Goal: Task Accomplishment & Management: Manage account settings

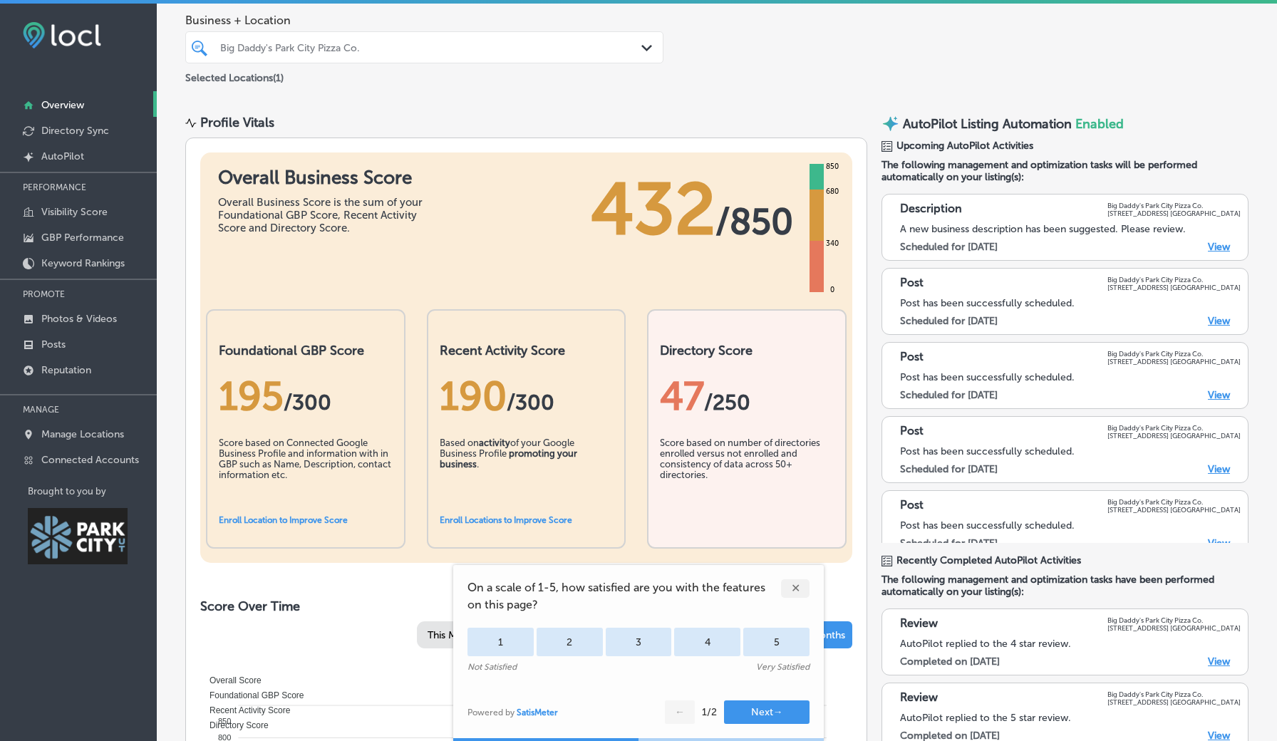
scroll to position [117, 0]
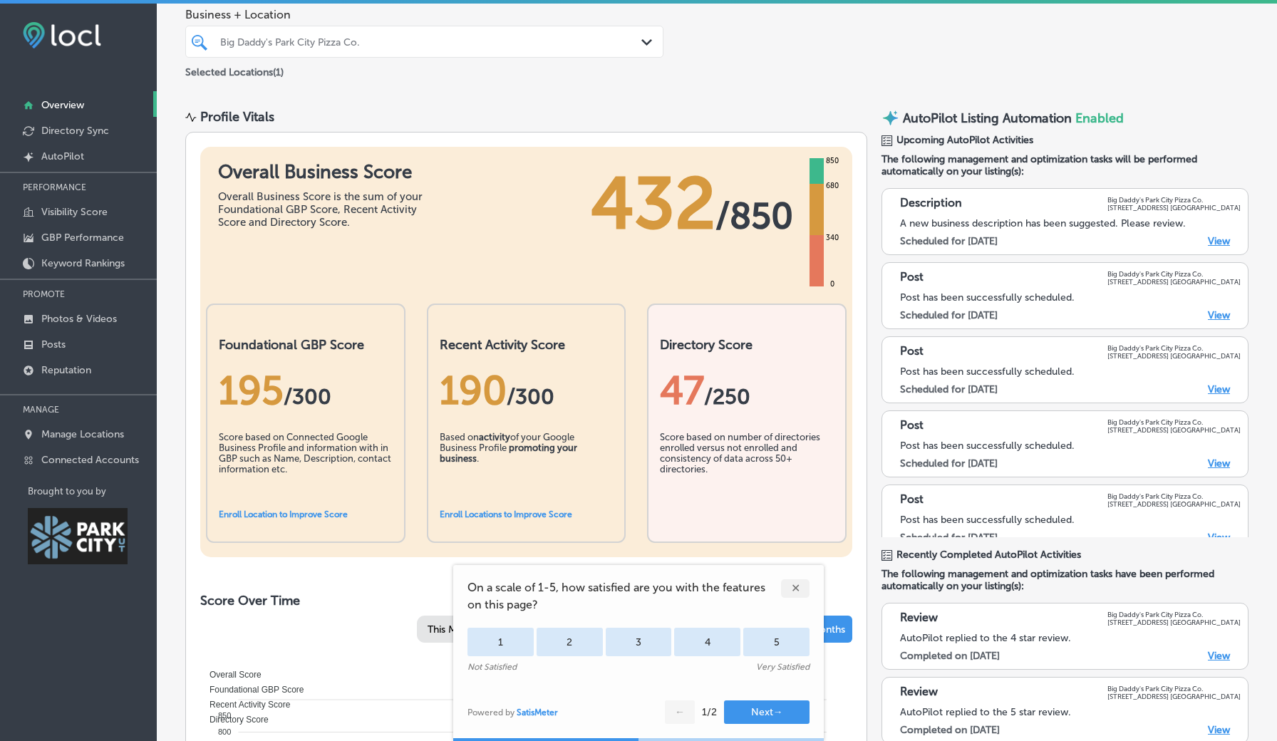
click at [790, 586] on div "✕" at bounding box center [795, 588] width 29 height 19
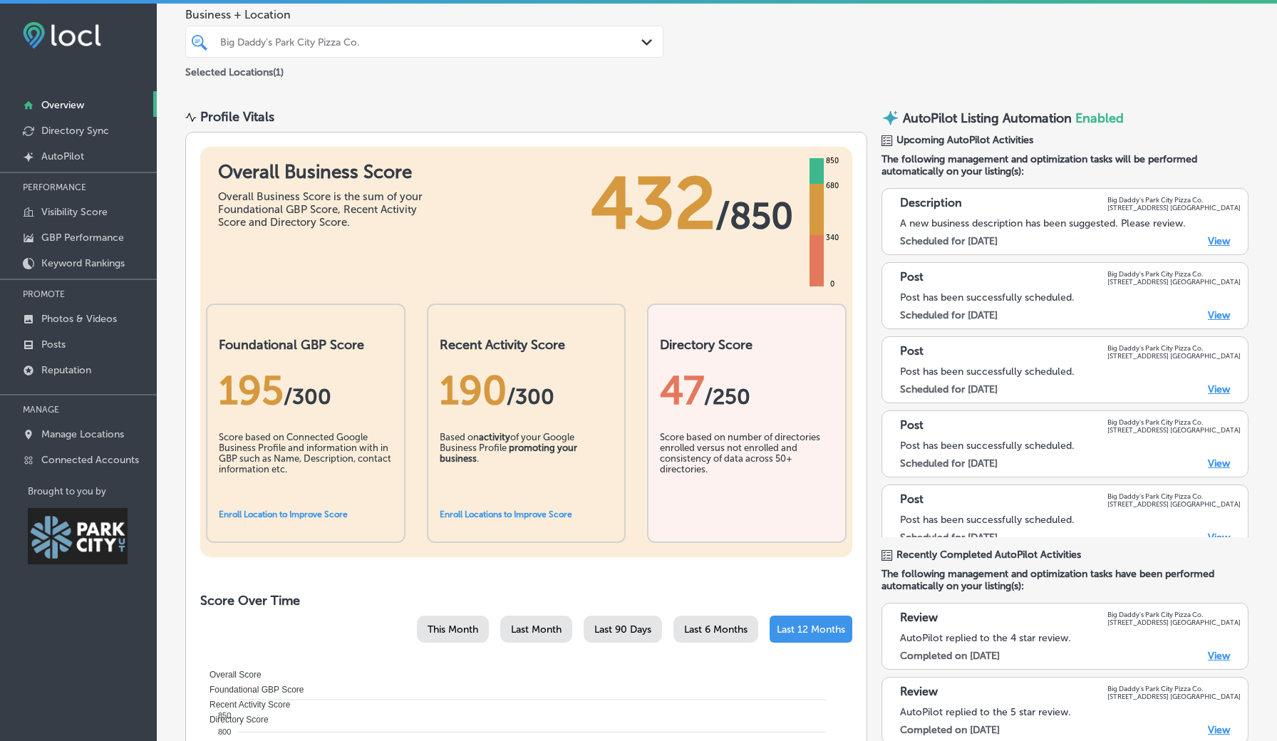
click at [748, 432] on div "Score based on number of directories enrolled versus not enrolled and consisten…" at bounding box center [747, 467] width 174 height 71
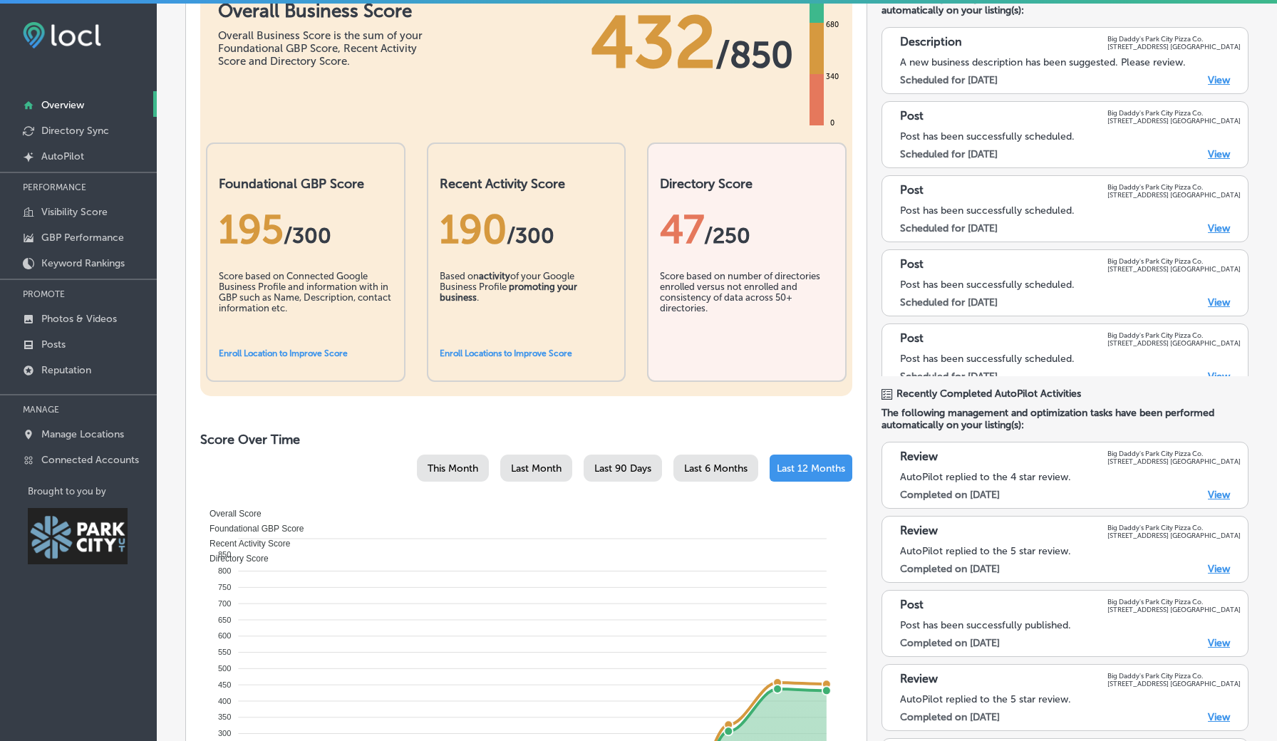
scroll to position [279, 0]
click at [76, 127] on p "Directory Sync" at bounding box center [75, 131] width 68 height 12
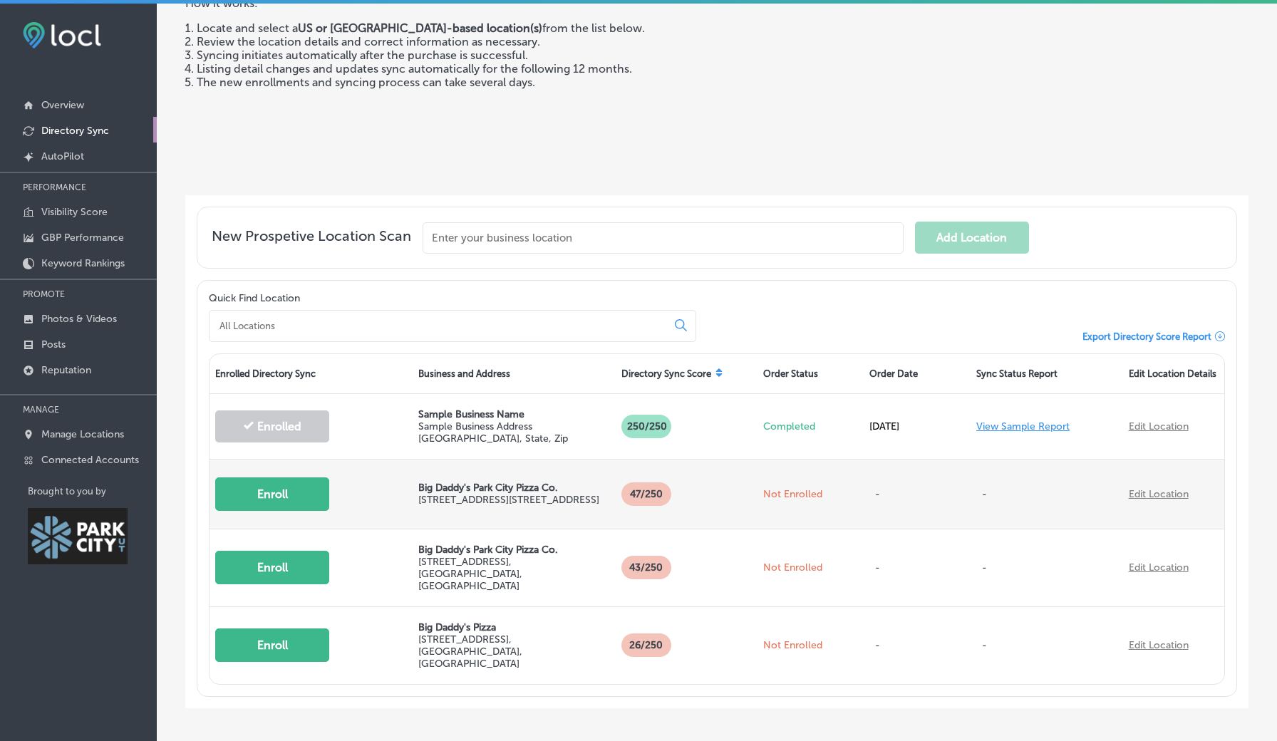
scroll to position [154, 0]
click at [292, 507] on button "Enroll" at bounding box center [272, 494] width 114 height 33
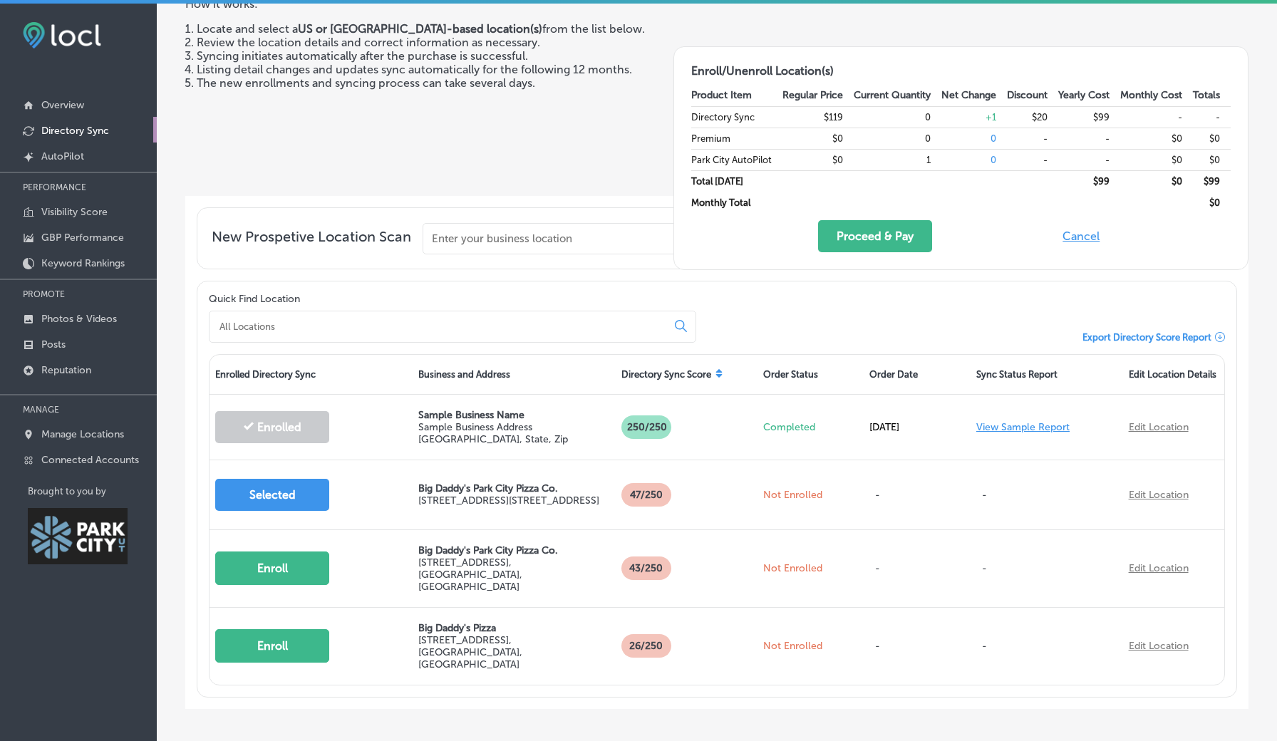
click at [1081, 234] on button "Cancel" at bounding box center [1081, 236] width 46 height 32
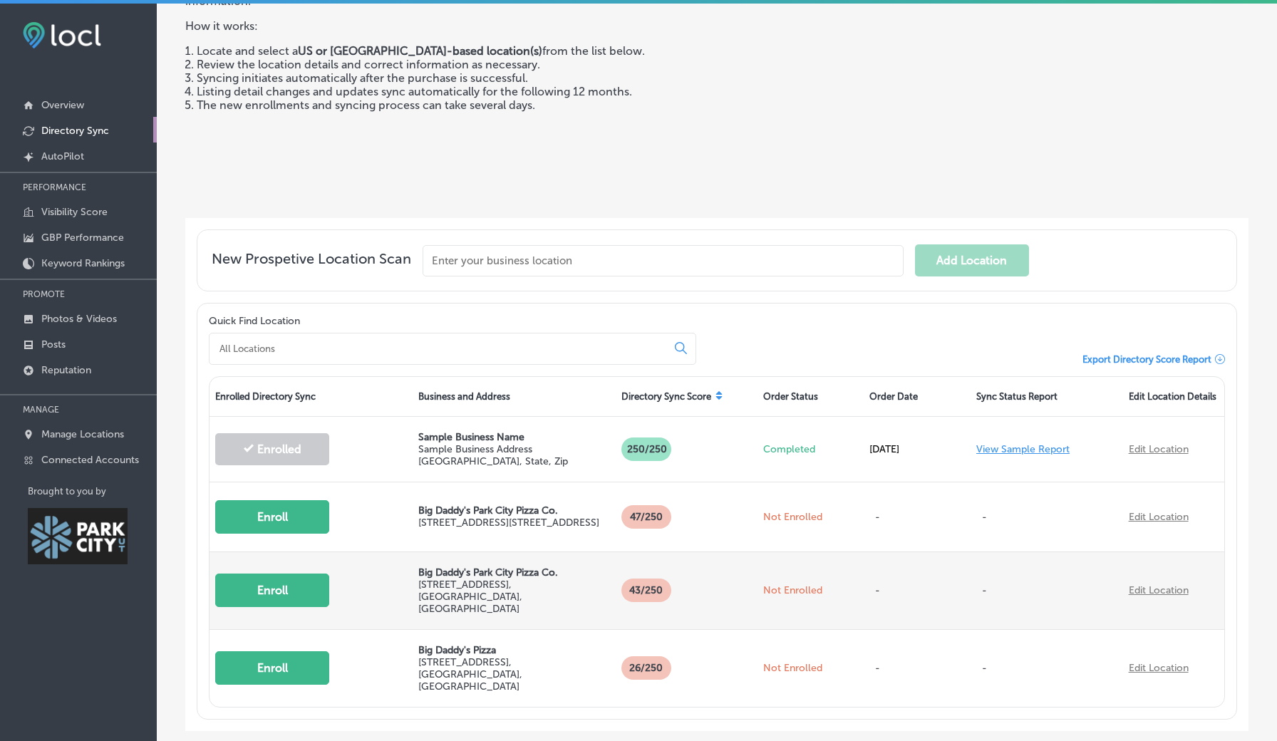
scroll to position [123, 0]
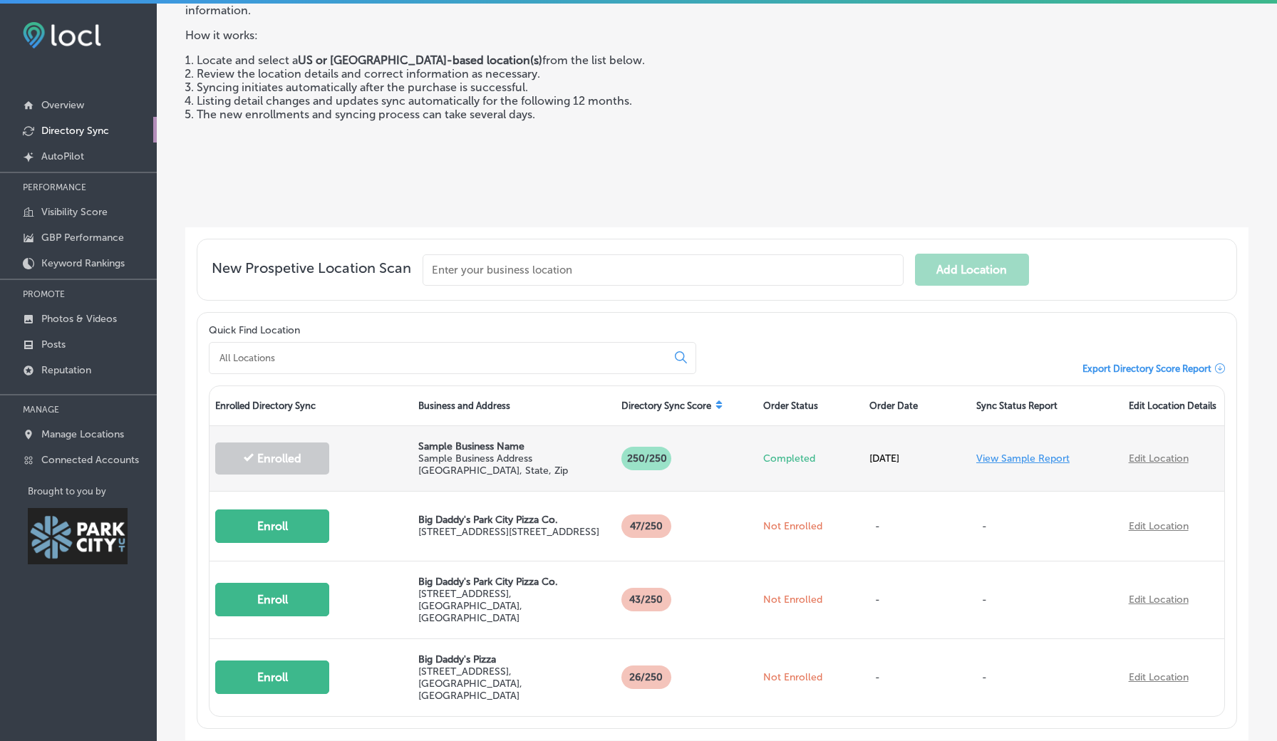
click at [1008, 465] on link "View Sample Report" at bounding box center [1022, 459] width 93 height 12
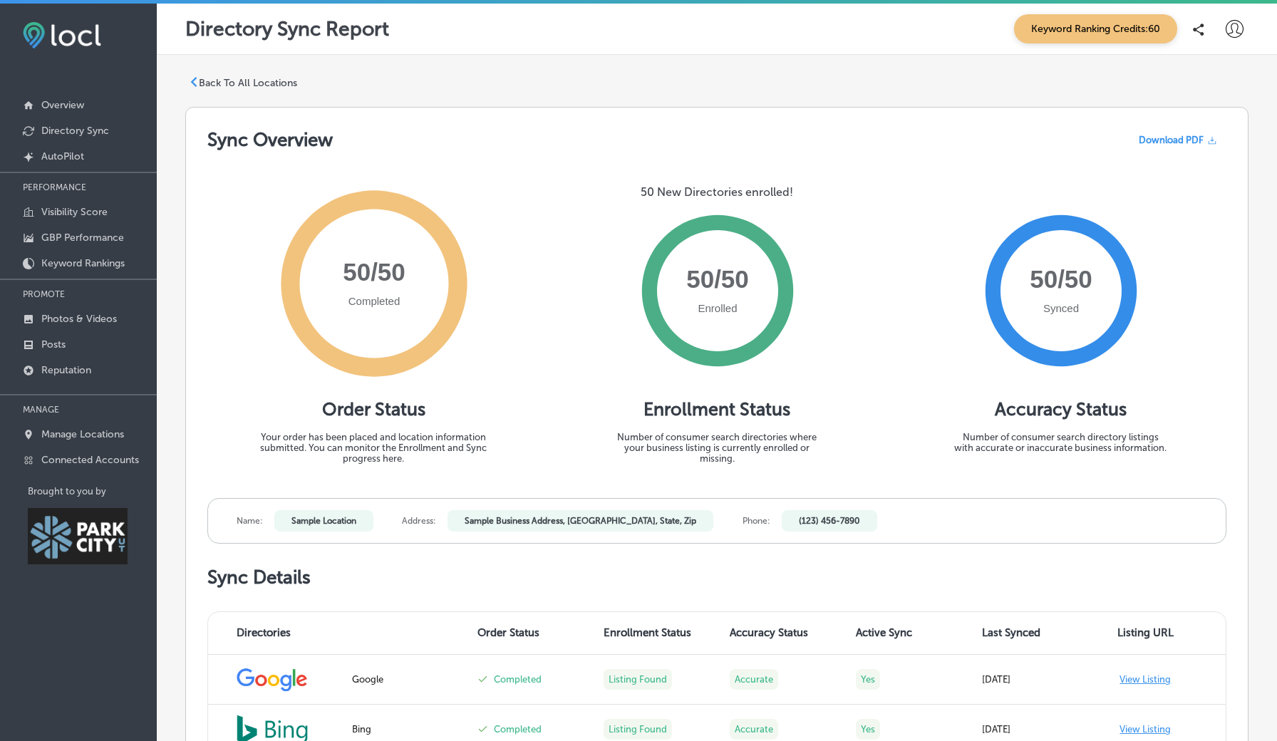
click at [260, 81] on p "Back To All Locations" at bounding box center [248, 83] width 98 height 12
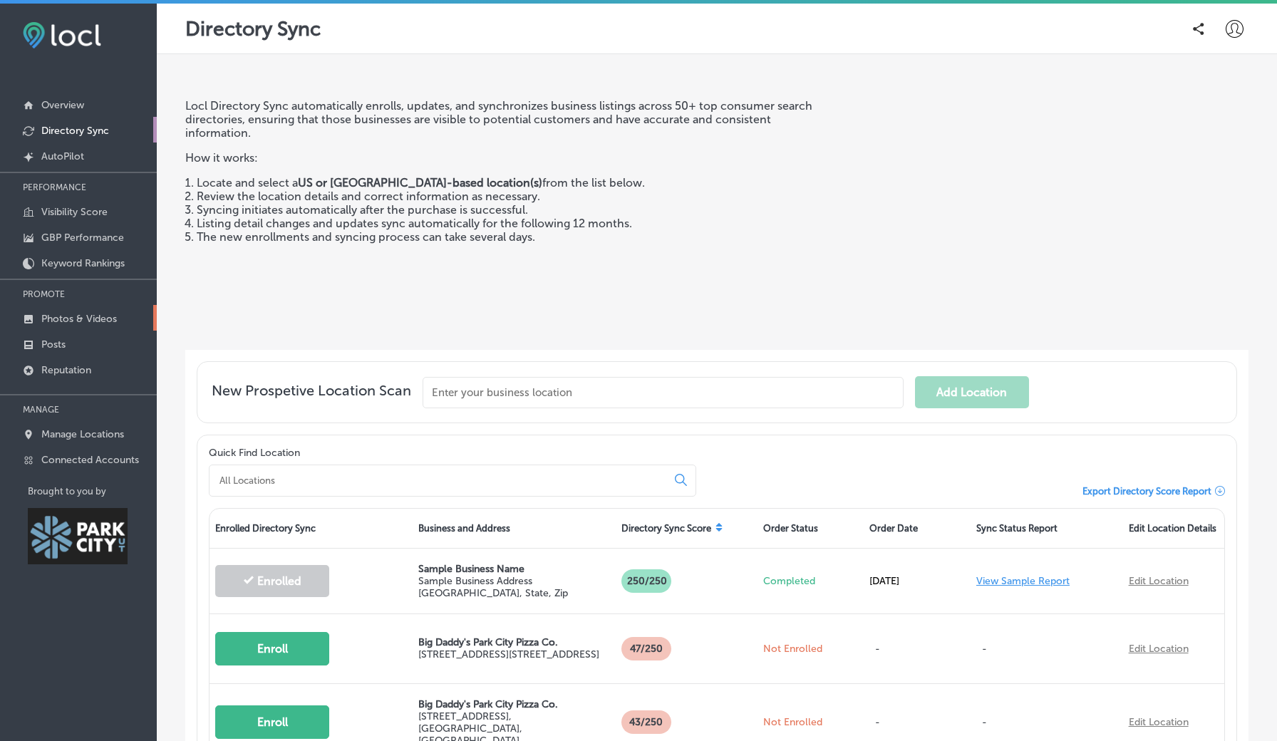
click at [95, 314] on p "Photos & Videos" at bounding box center [79, 319] width 76 height 12
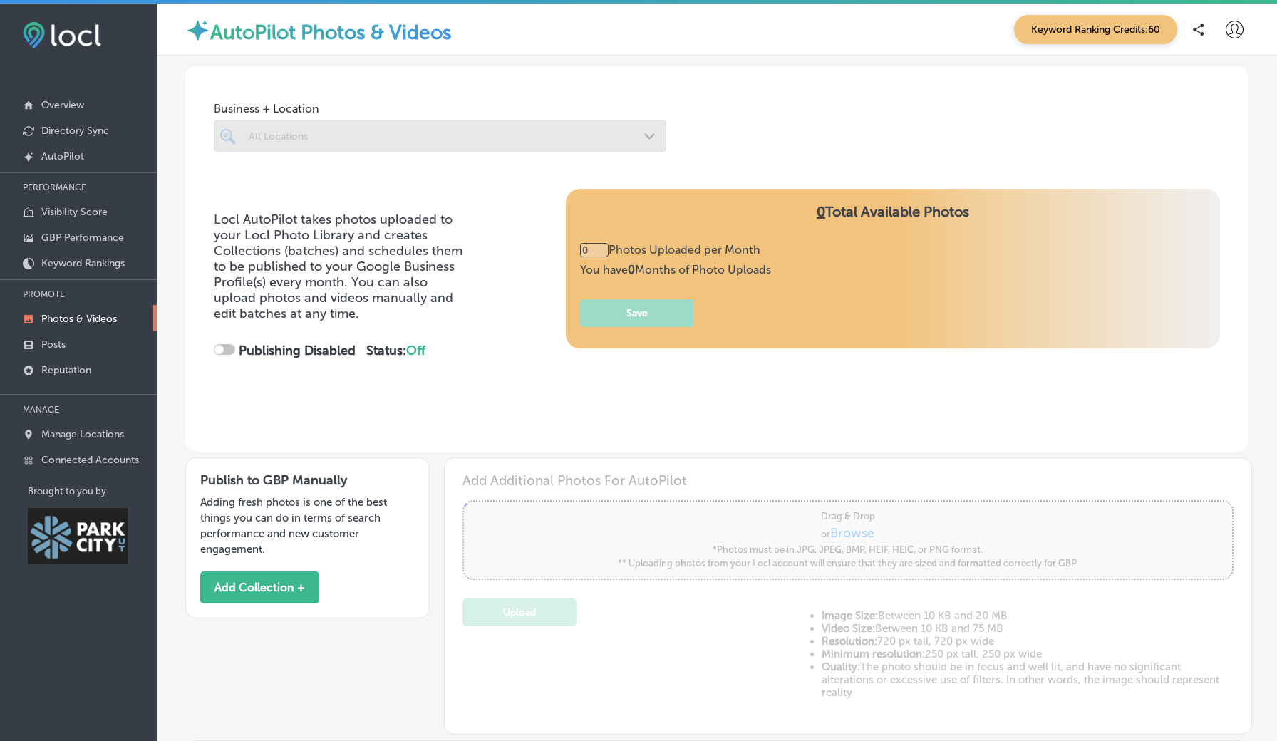
type input "5"
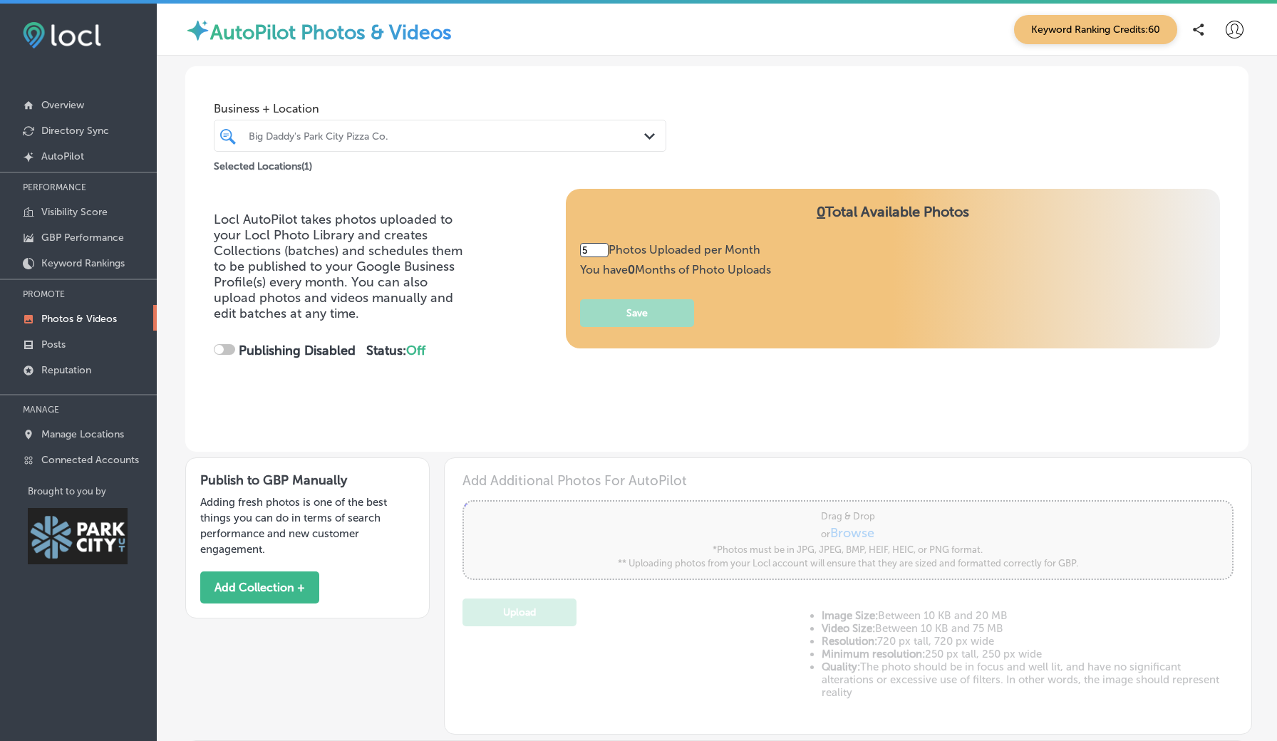
checkbox input "true"
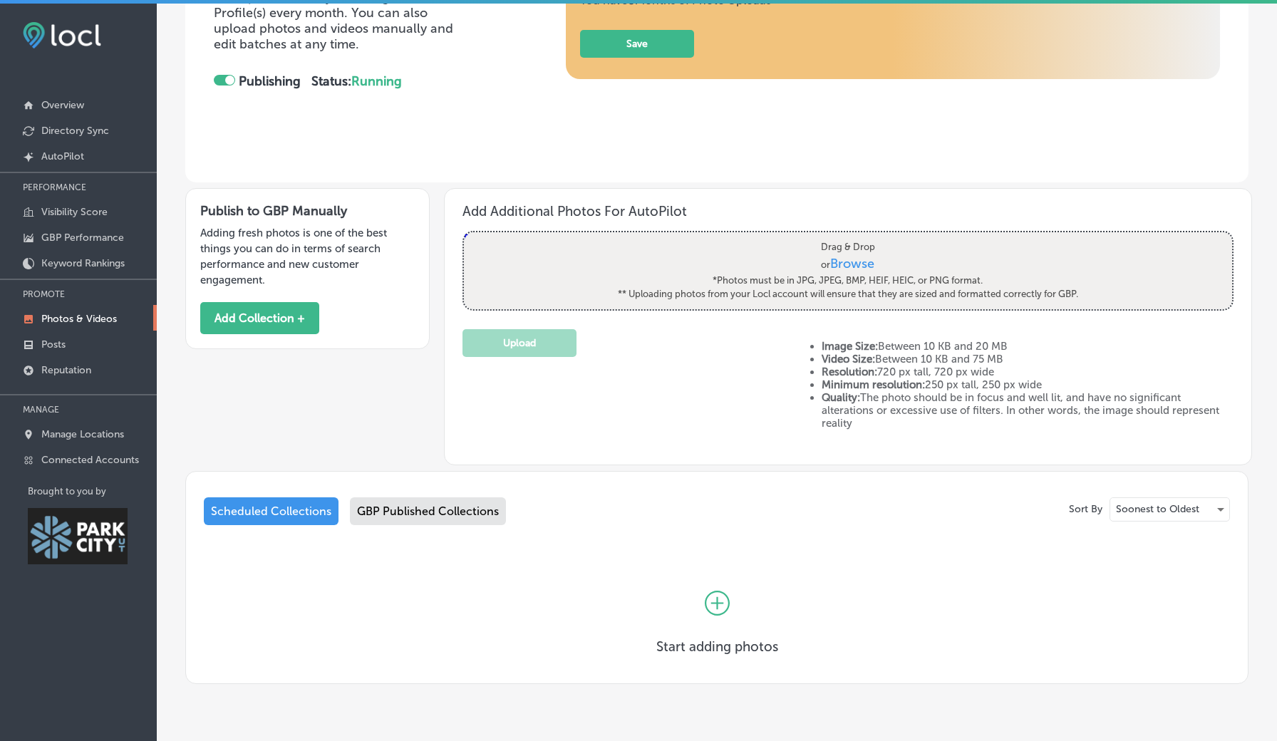
scroll to position [270, 0]
click at [274, 310] on button "Add Collection +" at bounding box center [259, 317] width 119 height 32
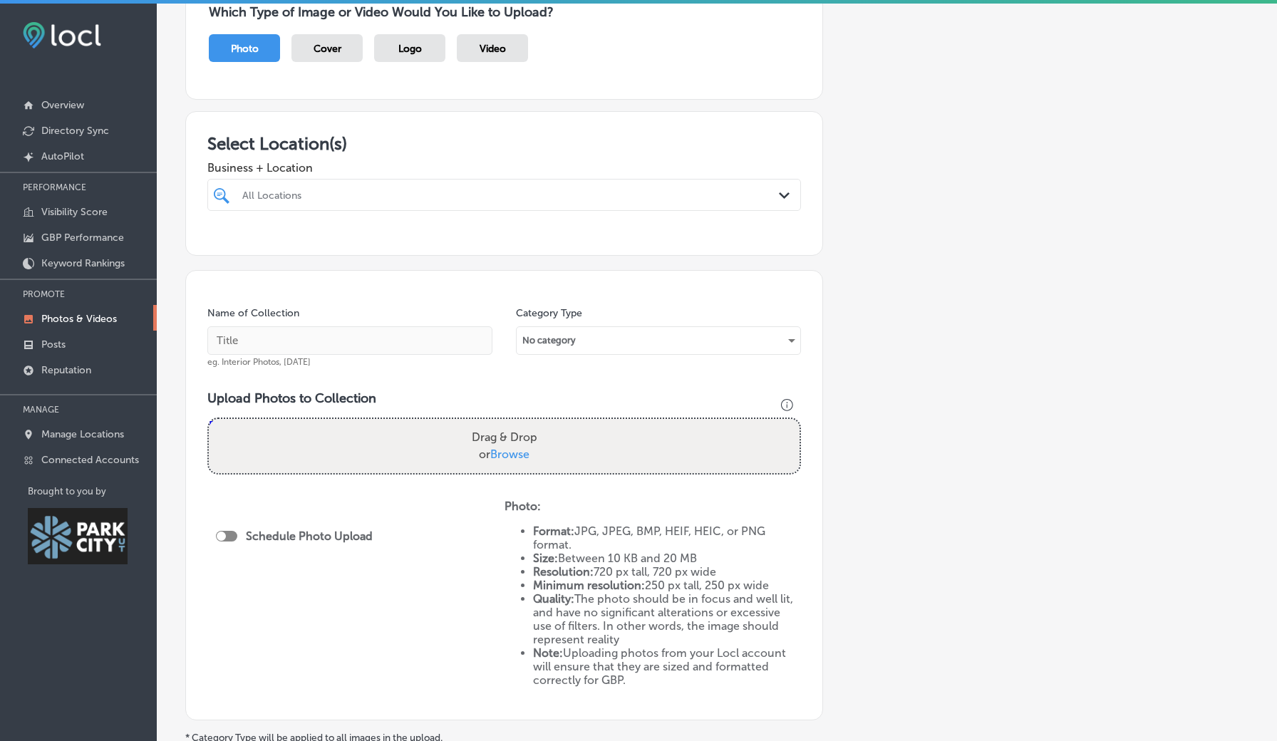
scroll to position [144, 0]
click at [777, 183] on div "All Locations Path Created with Sketch." at bounding box center [504, 194] width 592 height 22
click at [228, 241] on input "checkbox" at bounding box center [224, 247] width 17 height 17
click at [860, 384] on div "Add a Collection Which Type of Image or Video Would You Like to Upload? Photo C…" at bounding box center [716, 378] width 1063 height 860
click at [512, 440] on label "Drag & Drop or Browse" at bounding box center [504, 446] width 77 height 46
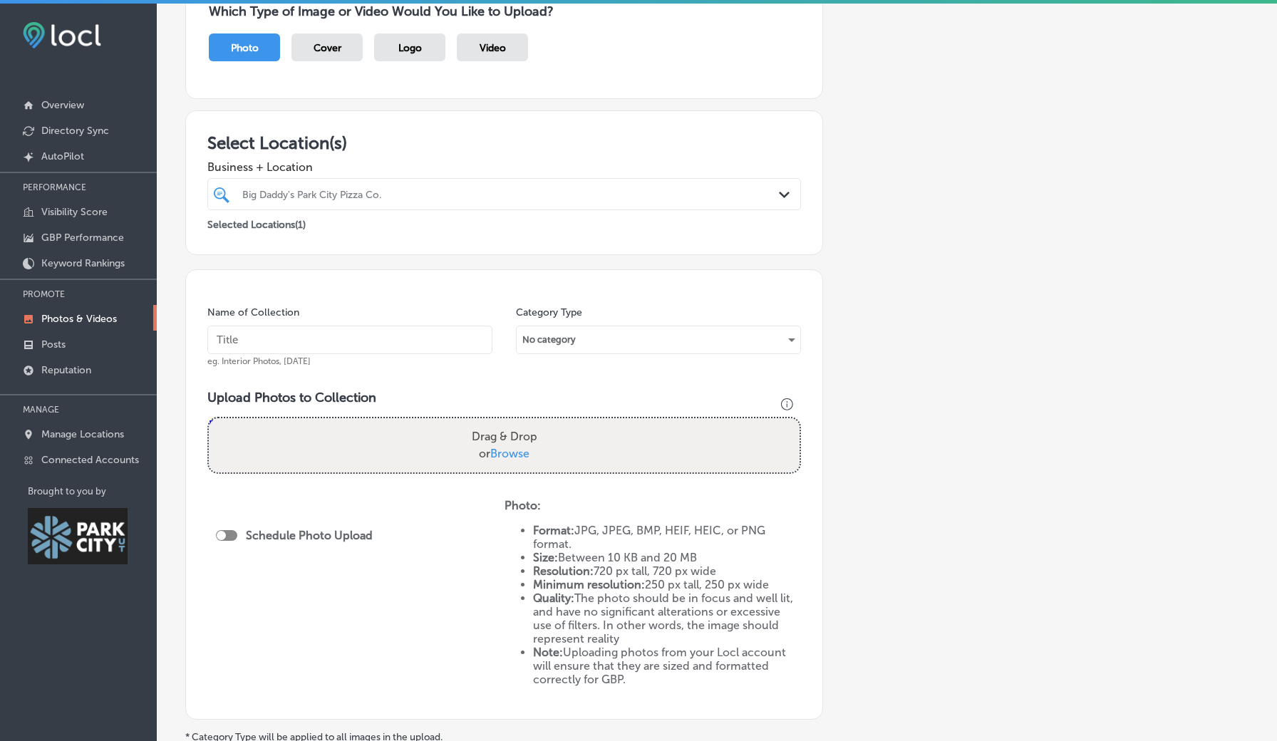
click at [512, 423] on input "Drag & Drop or Browse" at bounding box center [504, 420] width 591 height 4
click at [72, 102] on p "Overview" at bounding box center [62, 105] width 43 height 12
